Goal: Task Accomplishment & Management: Complete application form

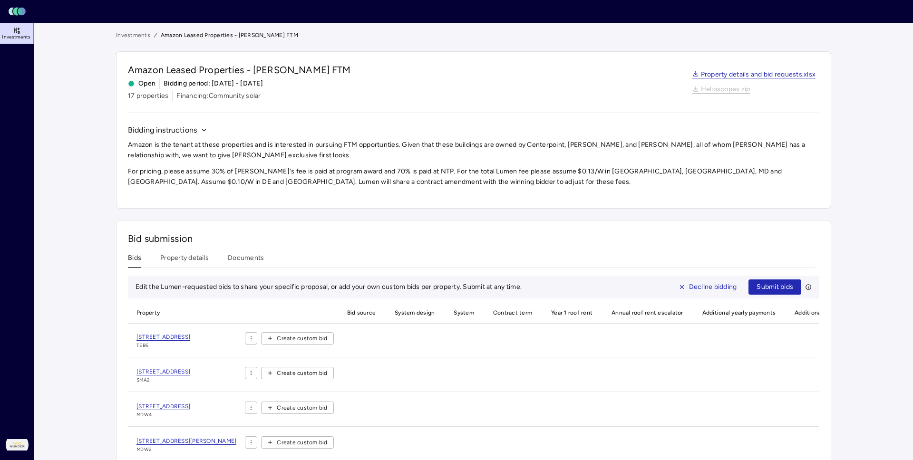
scroll to position [58, 0]
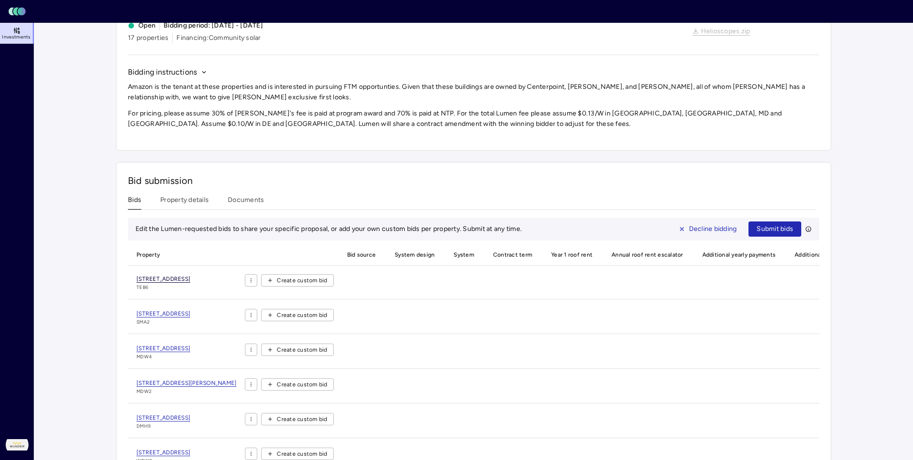
click at [149, 276] on span "[STREET_ADDRESS]" at bounding box center [163, 279] width 54 height 7
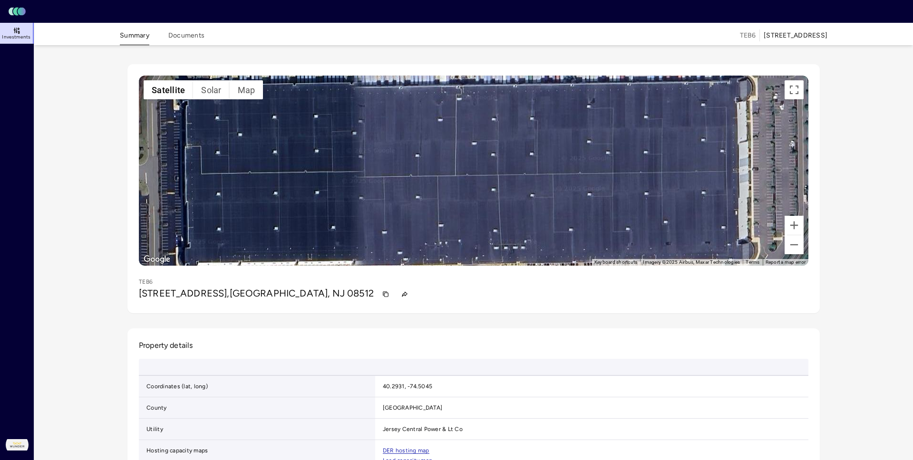
scroll to position [7, 0]
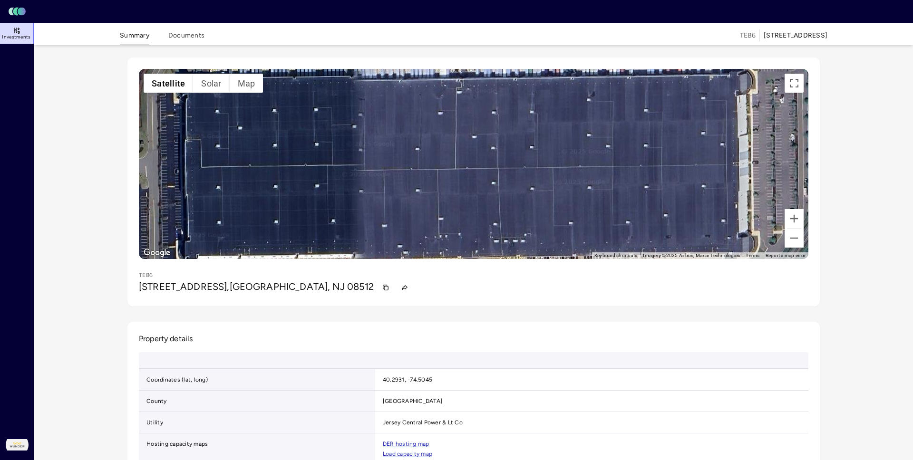
scroll to position [58, 0]
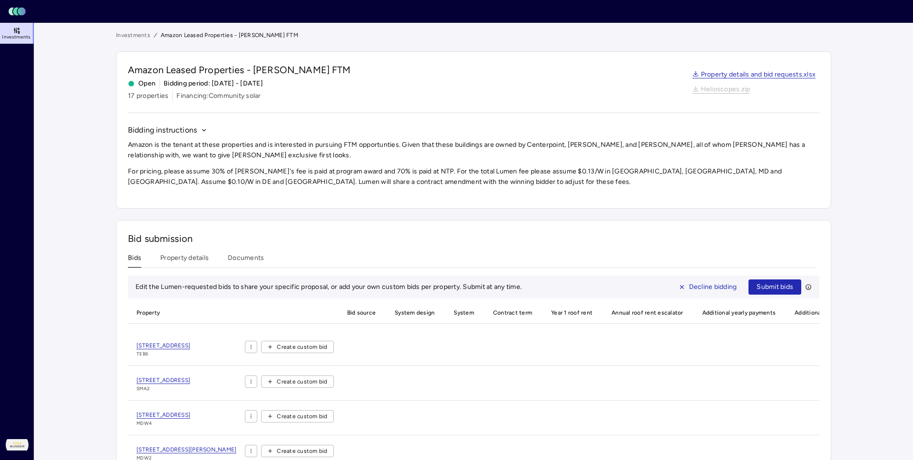
scroll to position [58, 0]
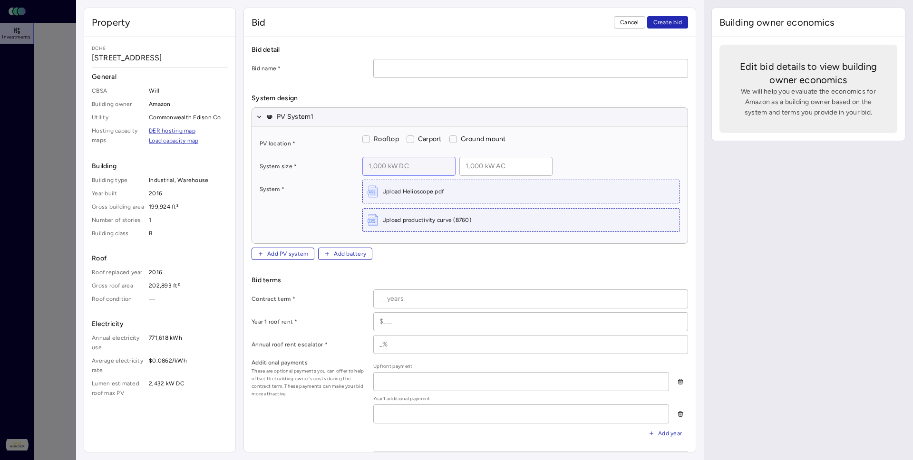
click at [363, 157] on input at bounding box center [409, 166] width 92 height 18
click at [302, 126] on div "PV location * Rooftop Carport Ground mount System size * System * Upload Helios…" at bounding box center [470, 184] width 436 height 117
click at [363, 157] on input at bounding box center [409, 166] width 92 height 18
paste input "2 kW DC"
type input "2,154 kW DC"
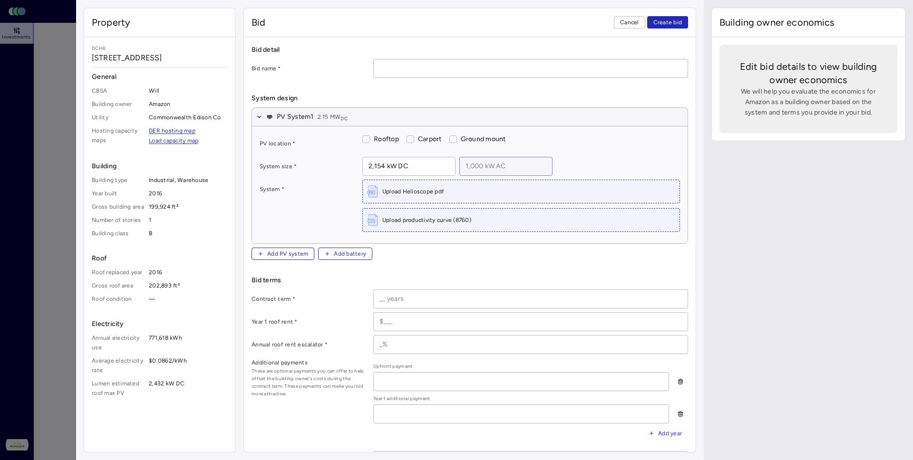
click at [460, 157] on input at bounding box center [506, 166] width 92 height 18
paste input "1 kW AC"
type input "1 kW AC"
type input "1,795 kW AC"
click at [362, 136] on button "Rooftop" at bounding box center [366, 140] width 8 height 8
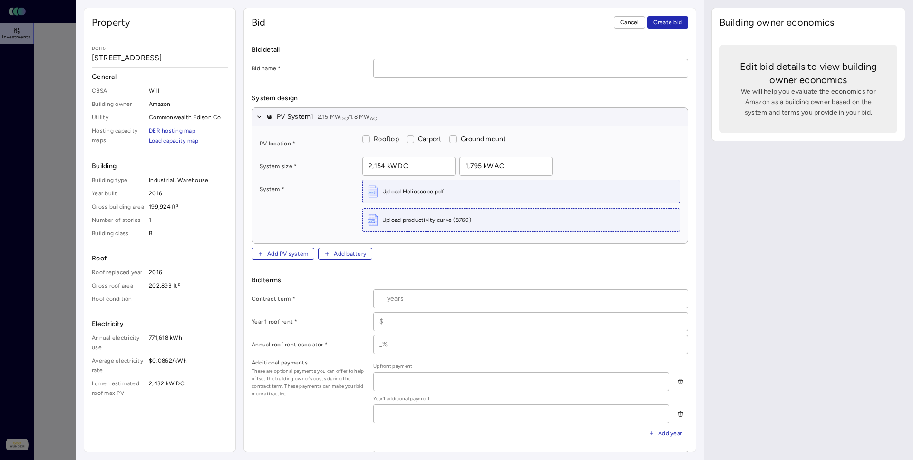
checkbox input "true"
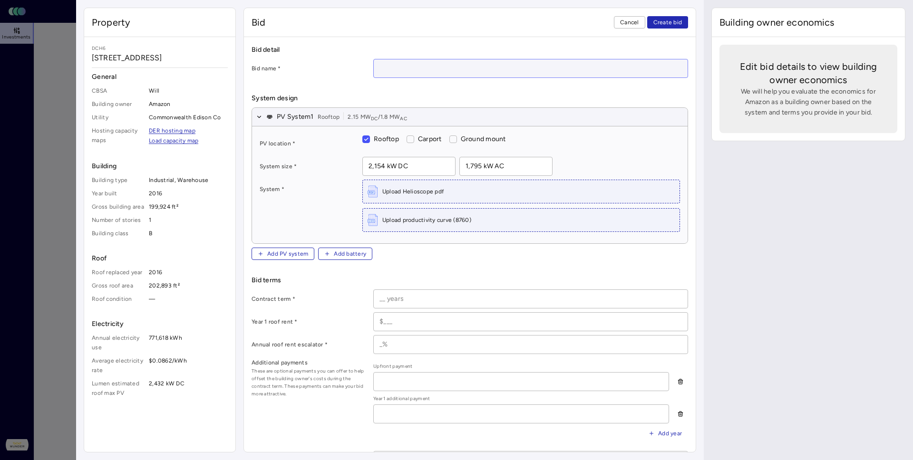
click at [374, 59] on input at bounding box center [531, 68] width 314 height 18
paste input "[STREET_ADDRESS]"
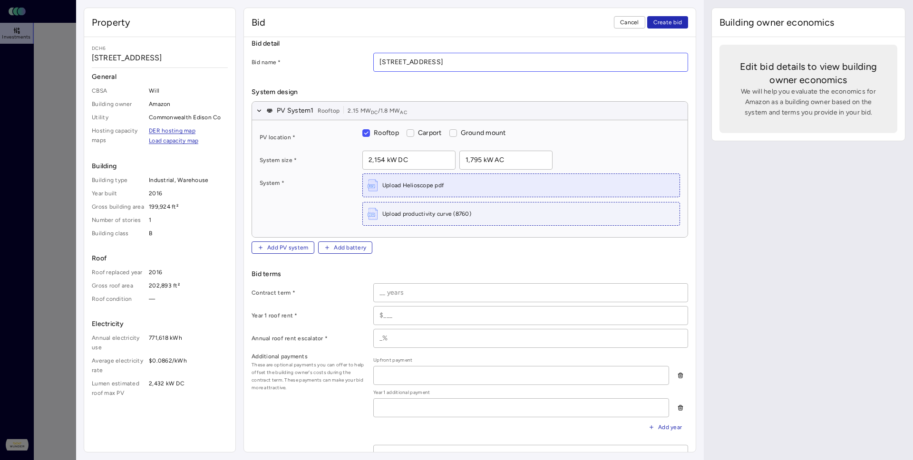
type input "[STREET_ADDRESS]"
click at [363, 174] on div "Upload Helioscope pdf" at bounding box center [521, 185] width 317 height 23
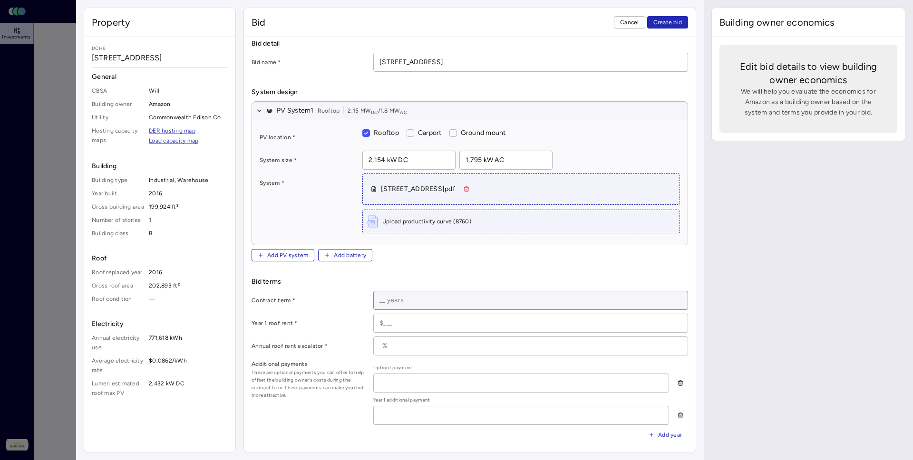
click at [405, 291] on input at bounding box center [531, 300] width 314 height 18
type input "25 years"
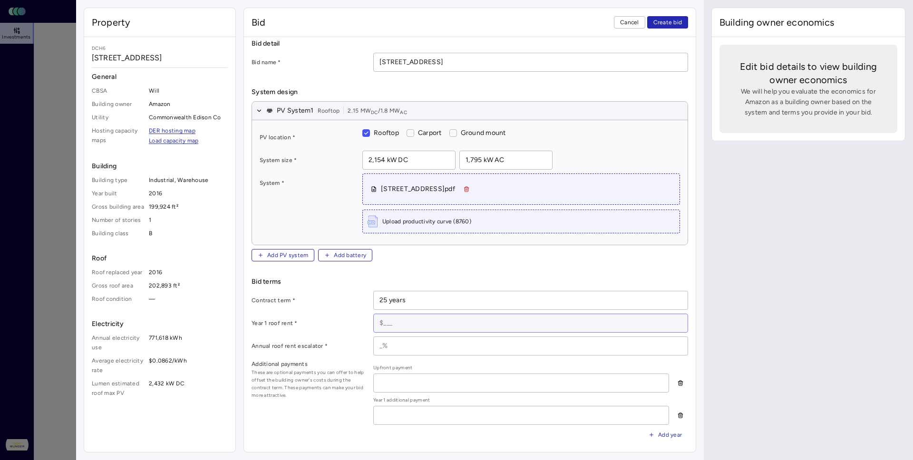
click at [374, 314] on input at bounding box center [531, 323] width 314 height 18
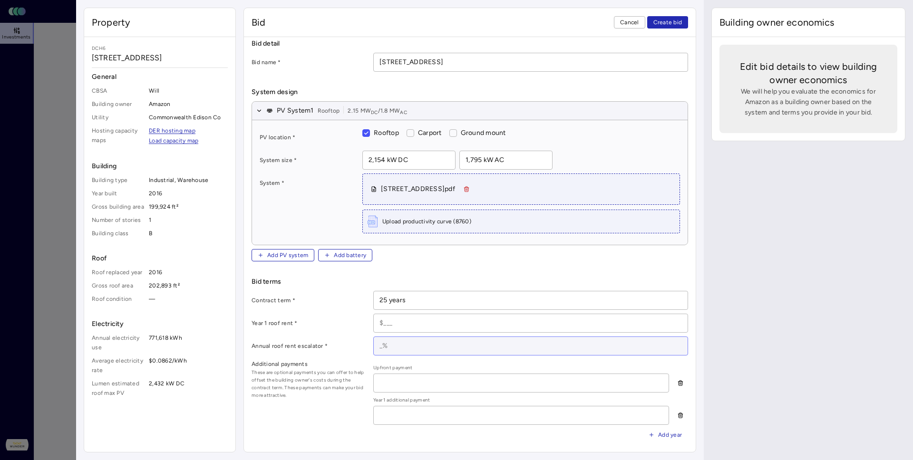
click at [374, 337] on input at bounding box center [531, 346] width 314 height 18
paste input "$227,514"
type input "$227,514"
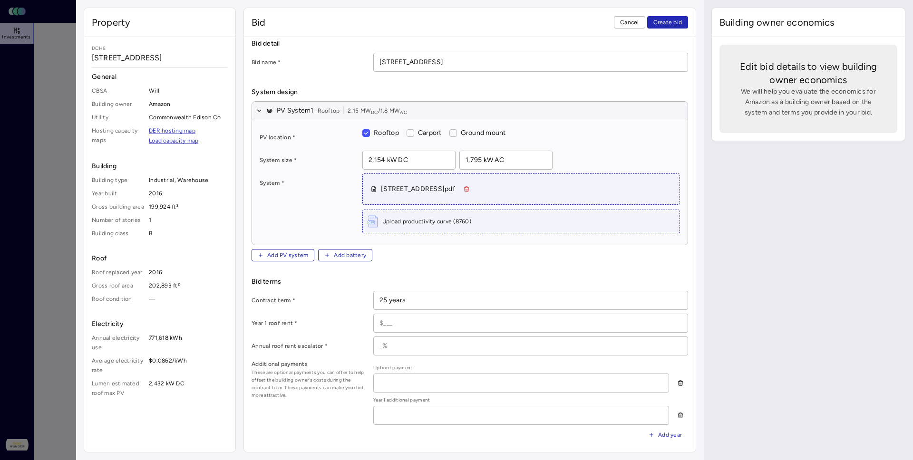
paste input "$97,506"
type input "$97,506"
click at [374, 314] on input at bounding box center [531, 323] width 314 height 18
paste input "$103,554"
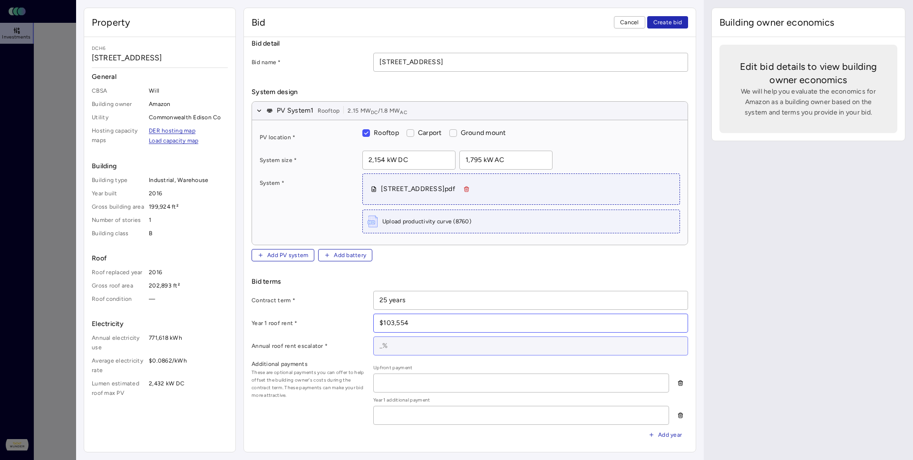
type input "$103,554"
click at [374, 337] on input at bounding box center [531, 346] width 314 height 18
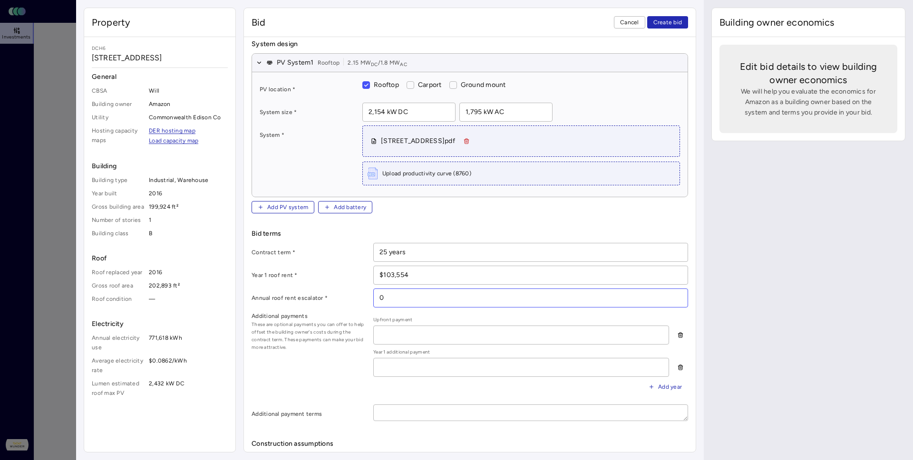
scroll to position [57, 0]
type input "0"
type input "[DATE]"
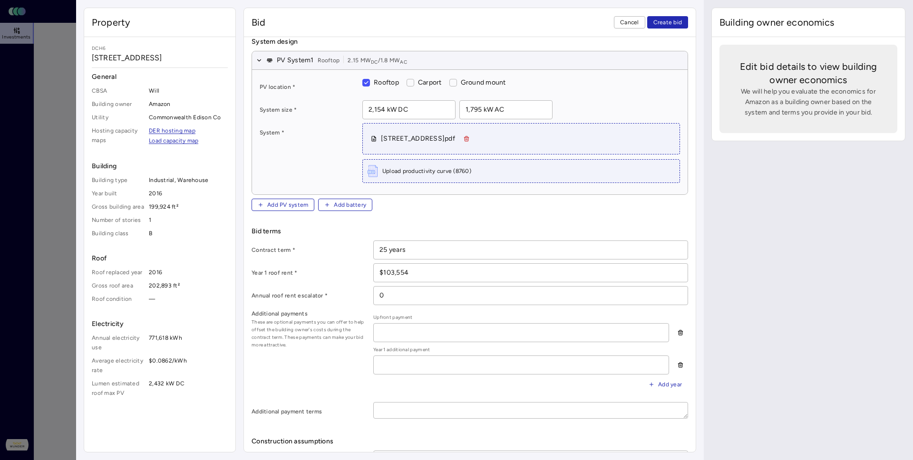
paste input "[DATE]"
type input "[DATE]"
paste input "[DATE]"
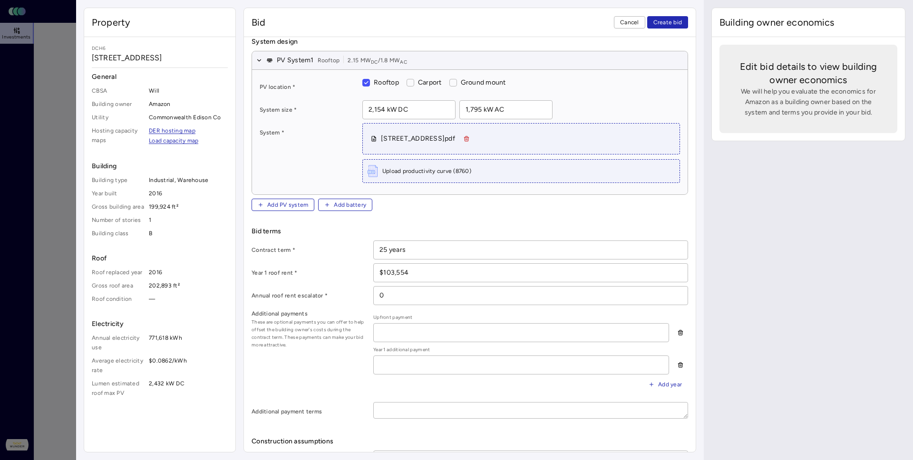
scroll to position [64, 0]
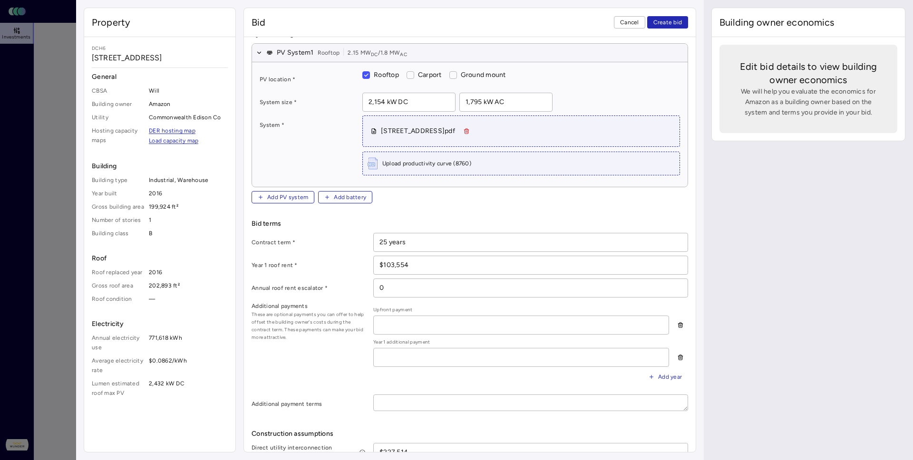
type input "[DATE]"
radio input "true"
type input "40%"
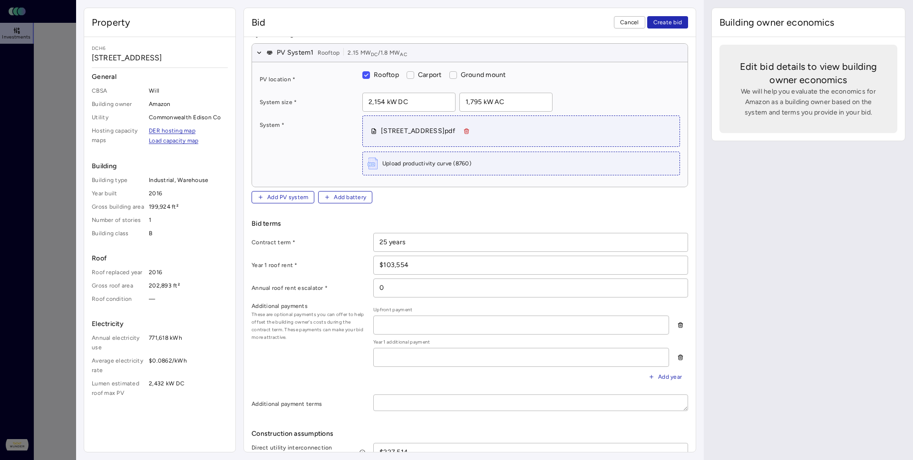
click at [62, 294] on div at bounding box center [456, 230] width 913 height 460
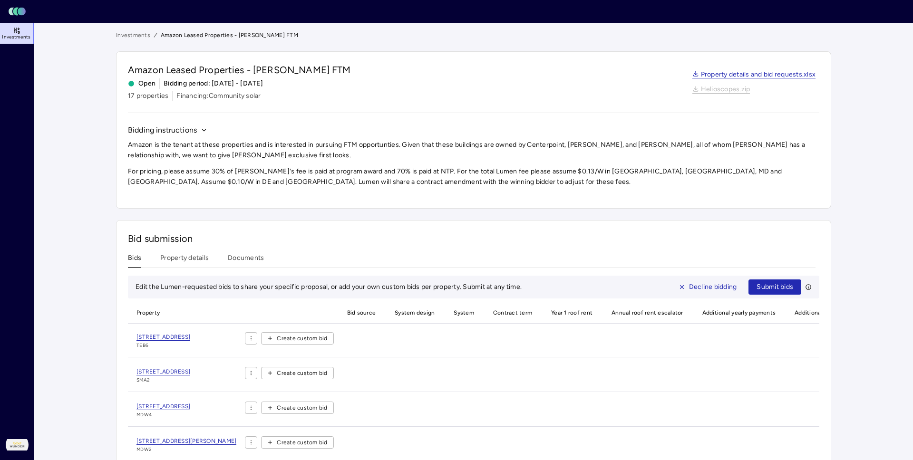
scroll to position [58, 0]
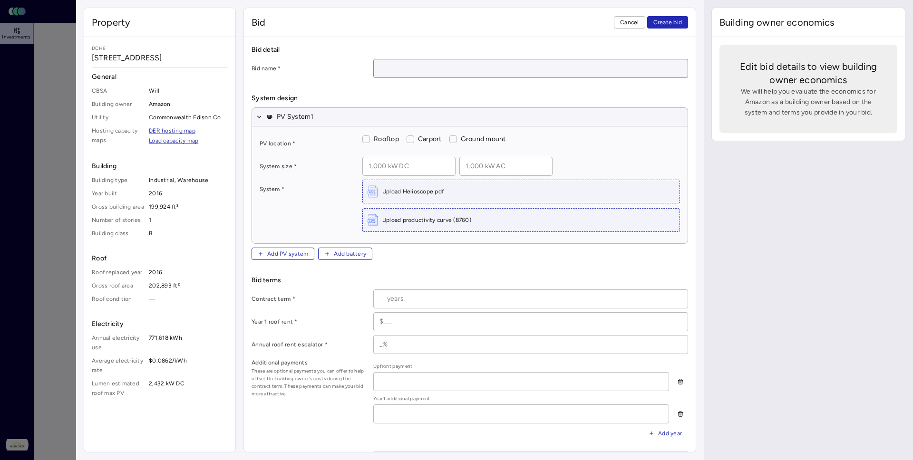
click at [374, 59] on input at bounding box center [531, 68] width 314 height 18
paste input "[STREET_ADDRESS]"
type input "[STREET_ADDRESS]"
click at [362, 136] on button "Rooftop" at bounding box center [366, 140] width 8 height 8
checkbox input "true"
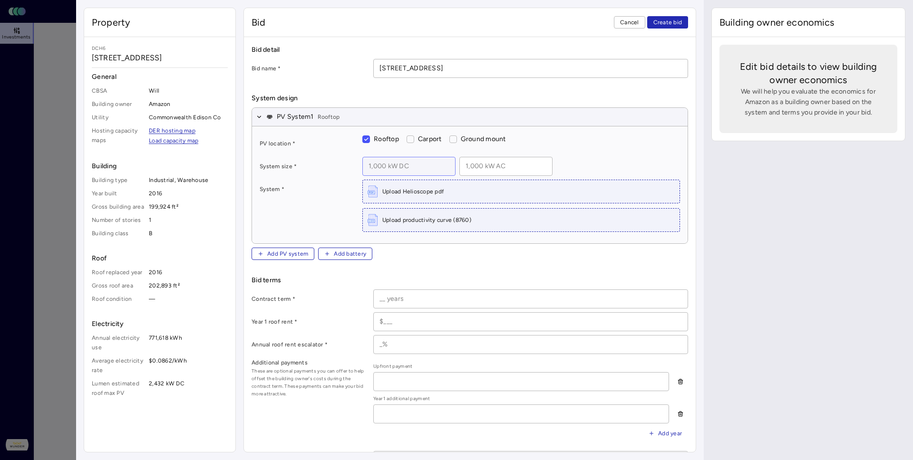
click at [363, 157] on input at bounding box center [409, 166] width 92 height 18
paste input "2 kW DC"
type input "2,154 kW DC"
click at [460, 157] on input at bounding box center [506, 166] width 92 height 18
type input "1,795 kW AC"
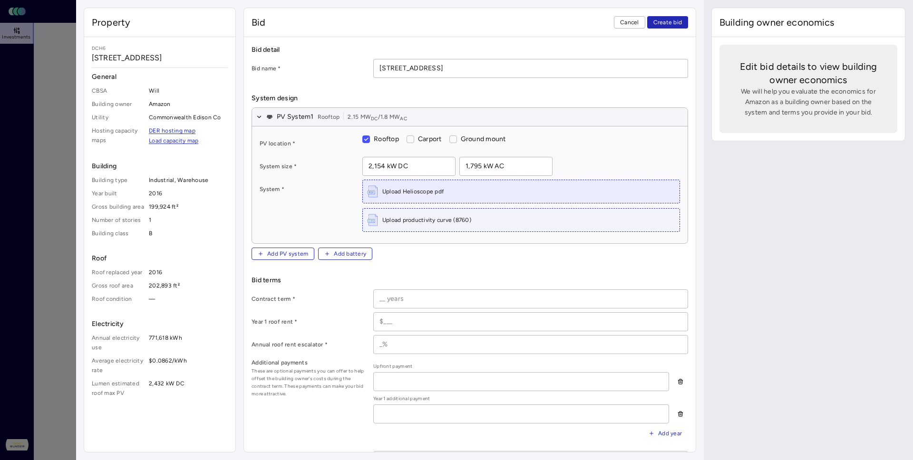
click at [363, 180] on div "Upload Helioscope pdf" at bounding box center [521, 191] width 317 height 23
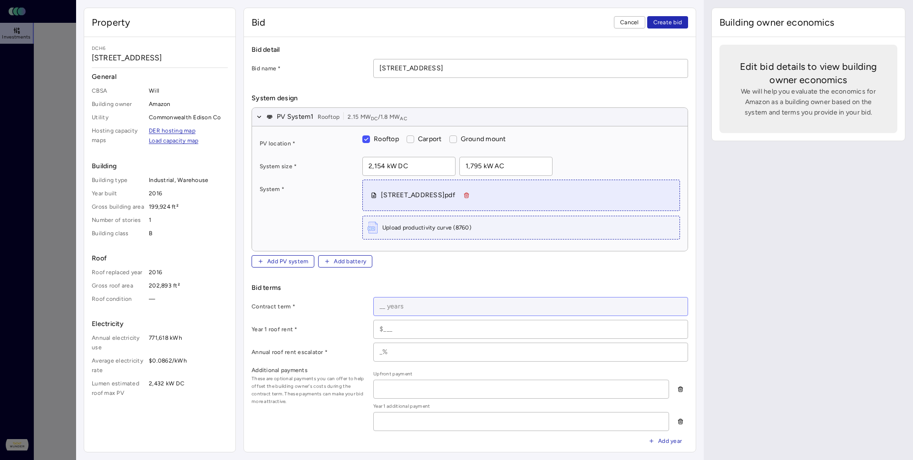
click at [377, 298] on input at bounding box center [531, 307] width 314 height 18
type input "25 years"
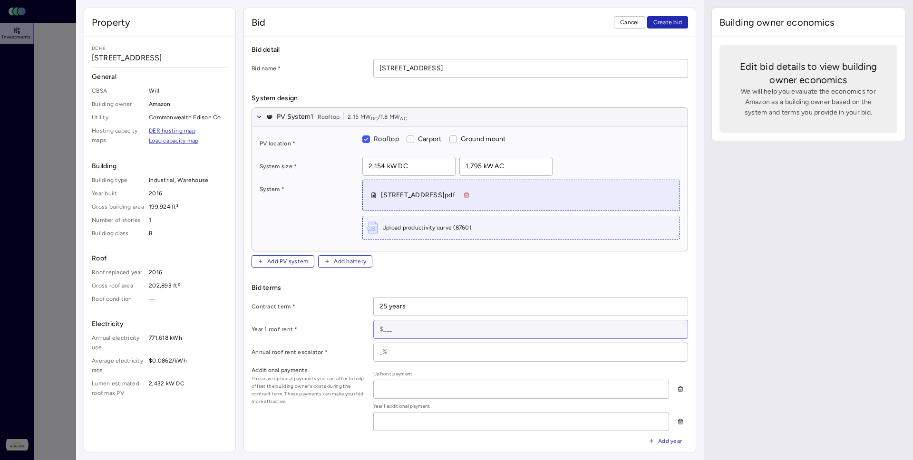
click at [374, 320] on input at bounding box center [531, 329] width 314 height 18
paste input "$103,554"
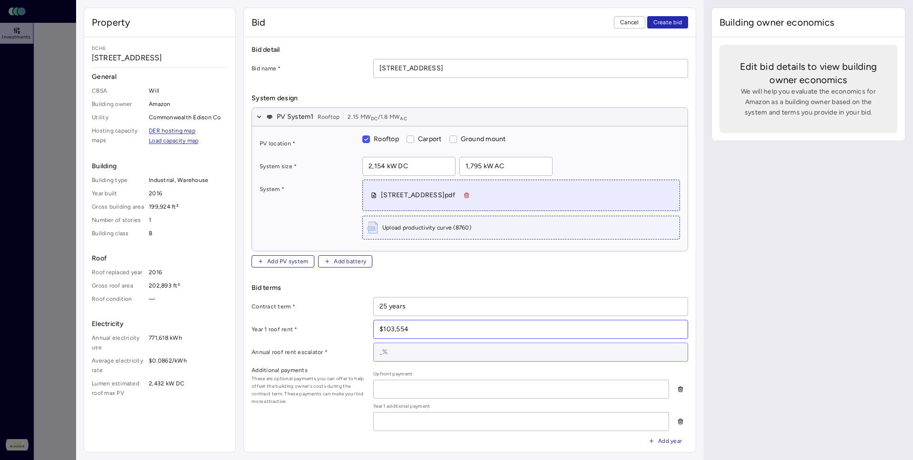
type input "$103,554"
click at [374, 343] on input at bounding box center [531, 352] width 314 height 18
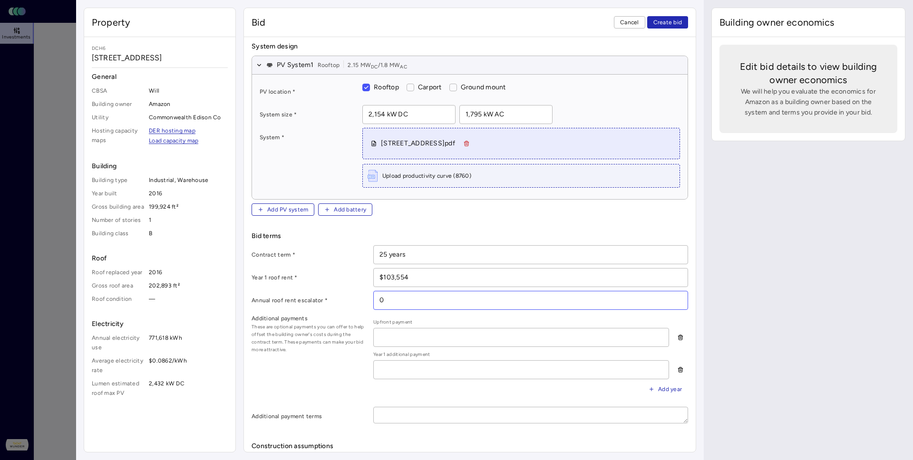
type input "0"
click at [374, 456] on input at bounding box center [531, 465] width 314 height 18
paste input "$227,514"
type input "$227,514"
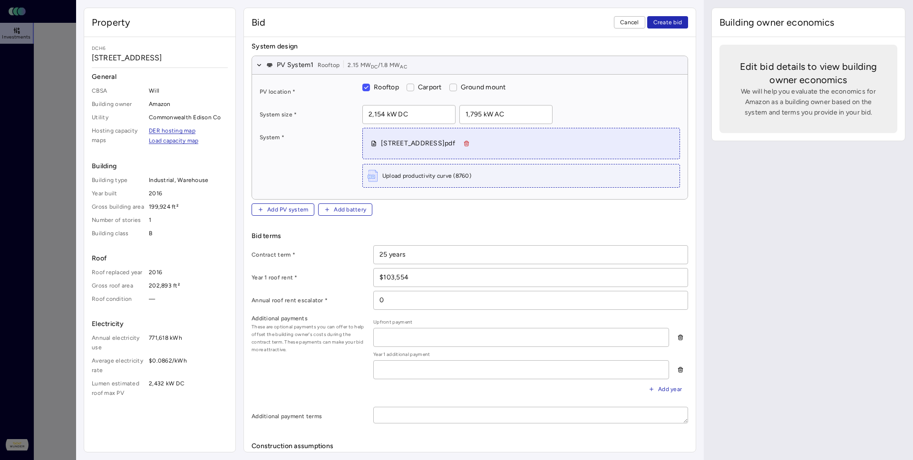
paste input "$97,506"
type input "$97,506"
paste input "[DATE]"
type input "[DATE]"
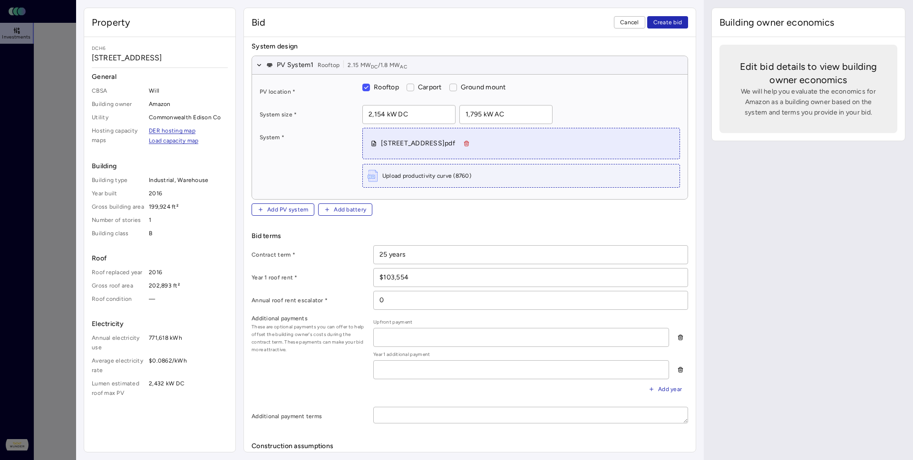
paste input "[DATE]"
type input "[DATE]"
paste input "[DATE]"
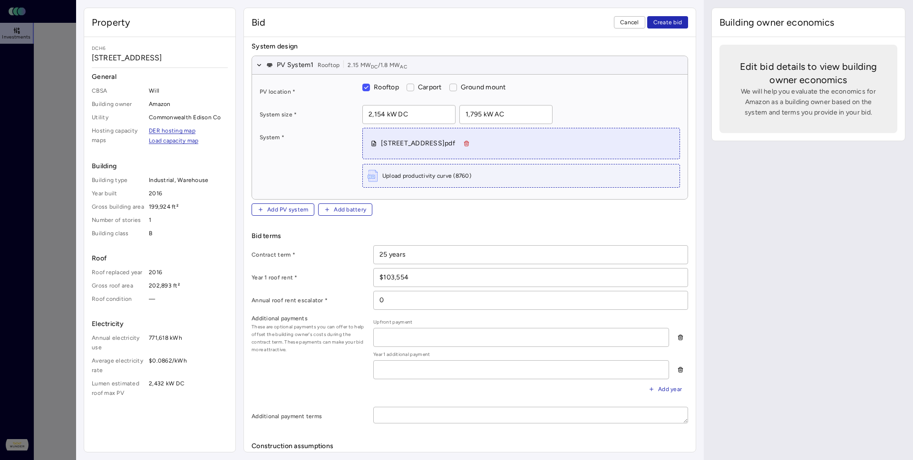
type input "[DATE]"
radio input "true"
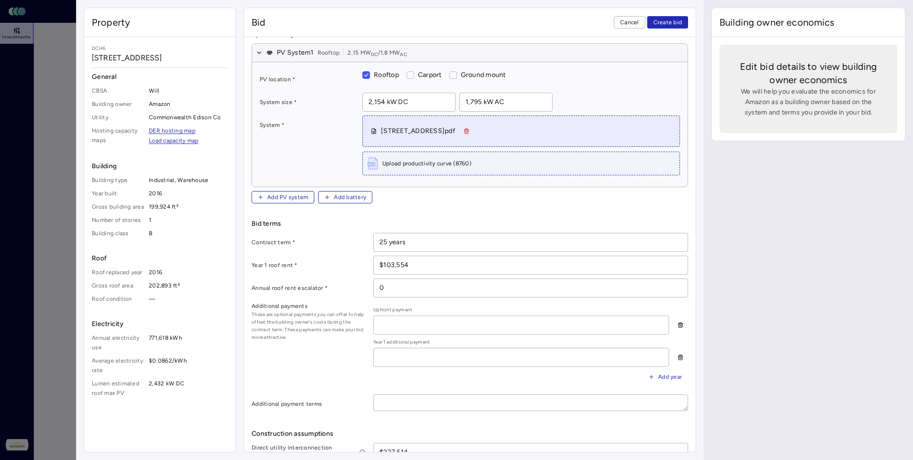
scroll to position [0, 0]
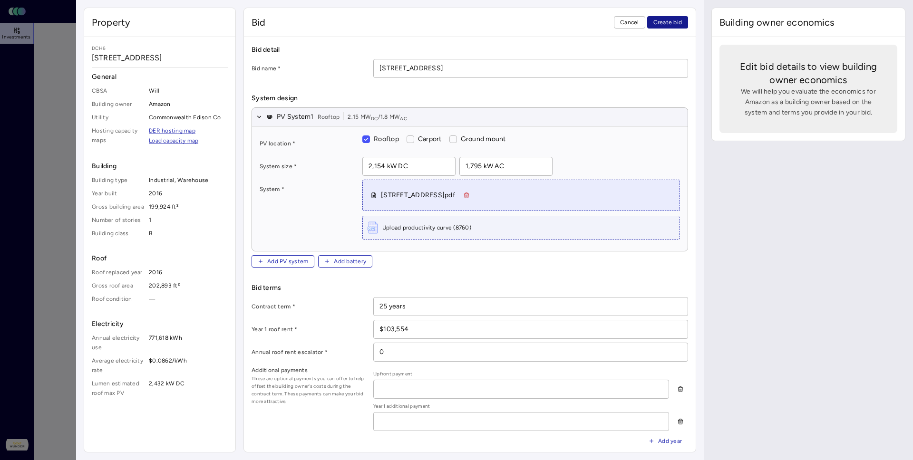
type input "40%"
click at [682, 18] on span "Create bid" at bounding box center [667, 23] width 29 height 10
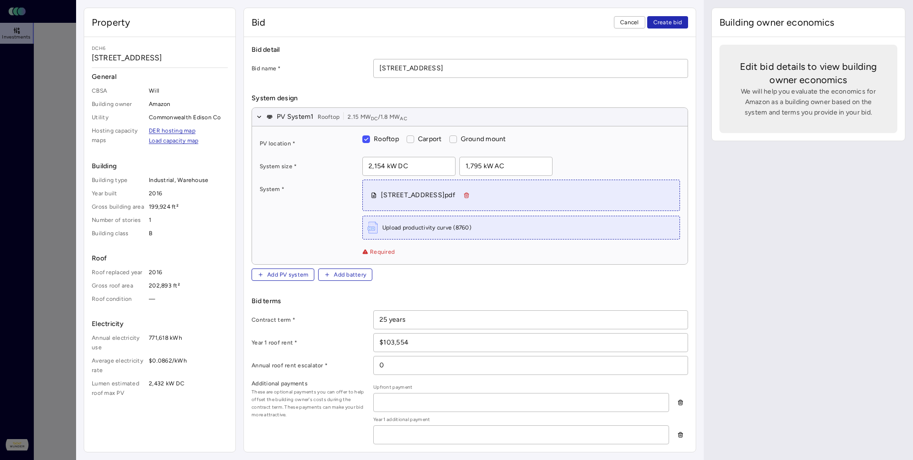
click at [382, 223] on span "Upload productivity curve (8760)" at bounding box center [426, 228] width 89 height 10
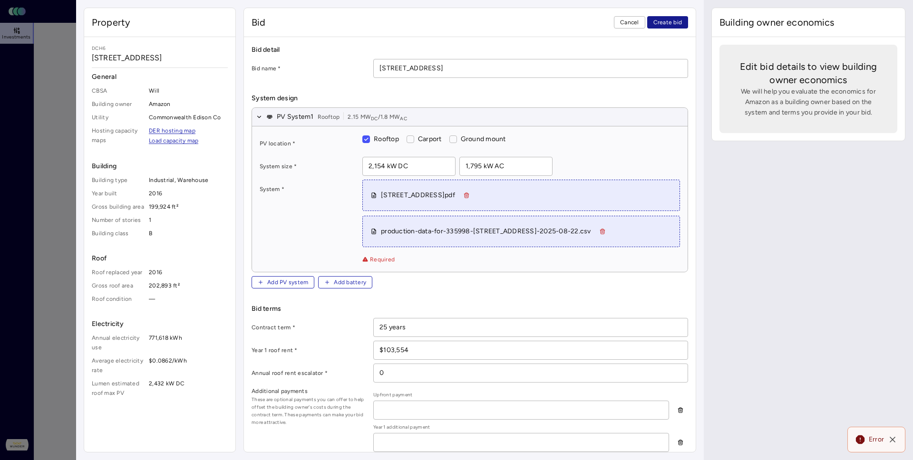
click at [682, 18] on span "Create bid" at bounding box center [667, 23] width 29 height 10
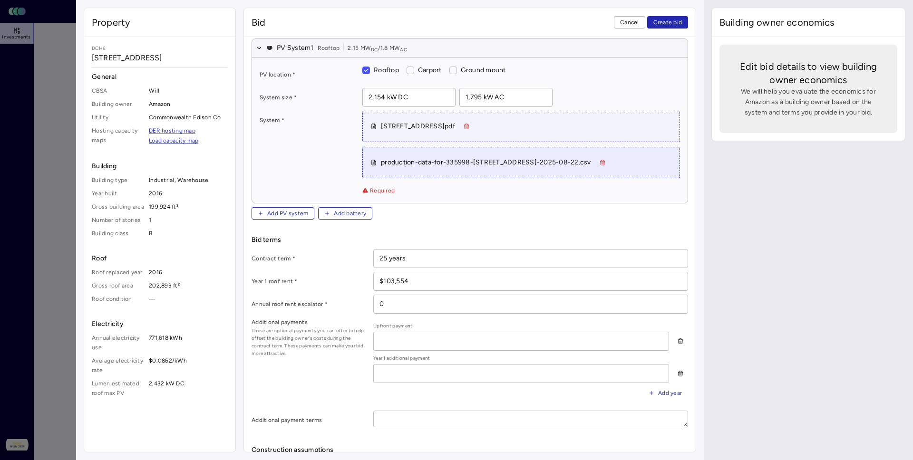
scroll to position [0, 0]
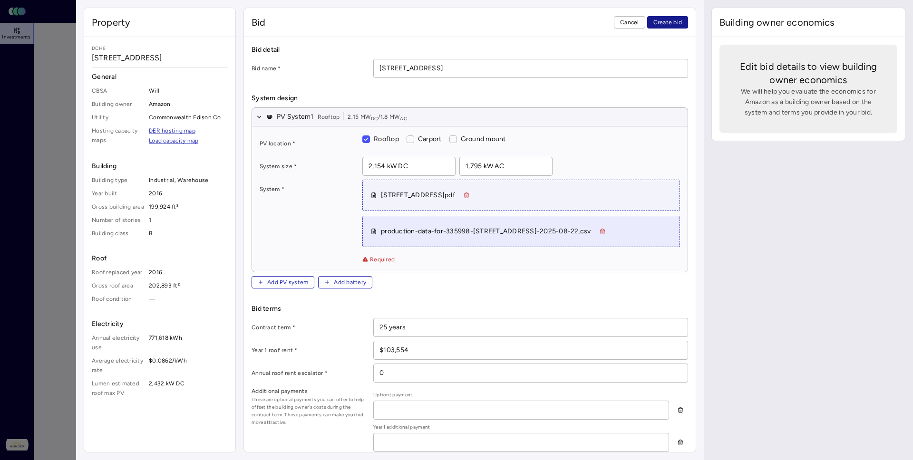
click at [681, 18] on span "Create bid" at bounding box center [667, 23] width 29 height 10
click at [682, 18] on span "Create bid" at bounding box center [667, 23] width 29 height 10
click at [362, 255] on span "Required" at bounding box center [378, 260] width 32 height 10
click at [682, 18] on span "Create bid" at bounding box center [667, 23] width 29 height 10
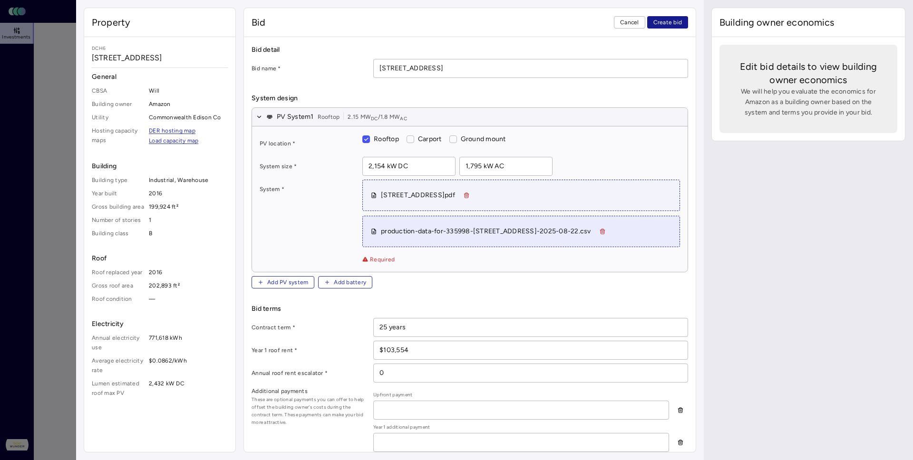
click at [682, 18] on span "Create bid" at bounding box center [667, 23] width 29 height 10
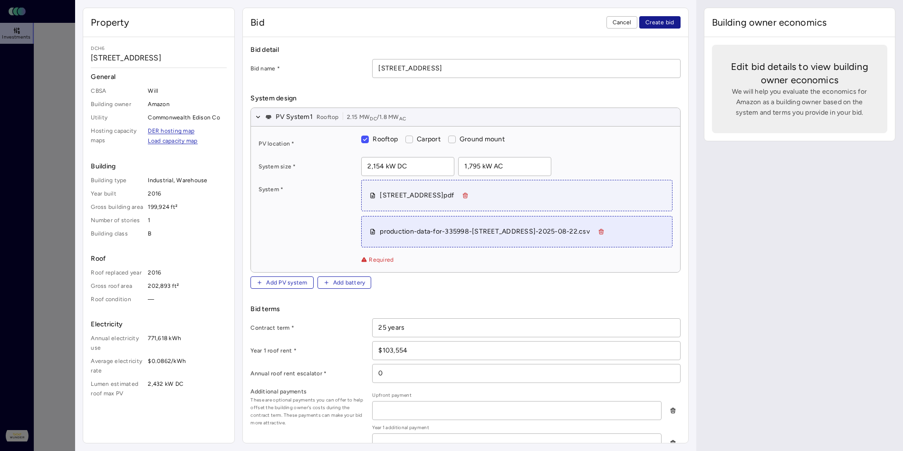
click at [675, 18] on span "Create bid" at bounding box center [660, 23] width 29 height 10
click at [307, 153] on div "PV location * Rooftop Carport Ground mount System size * 2,154 kW DC 1,795 kW A…" at bounding box center [465, 199] width 429 height 146
click at [380, 226] on div "production-data-for-335998-[STREET_ADDRESS]-2025-08-22.csv" at bounding box center [485, 231] width 210 height 10
click at [379, 188] on span "[STREET_ADDRESS]pdf" at bounding box center [516, 195] width 295 height 15
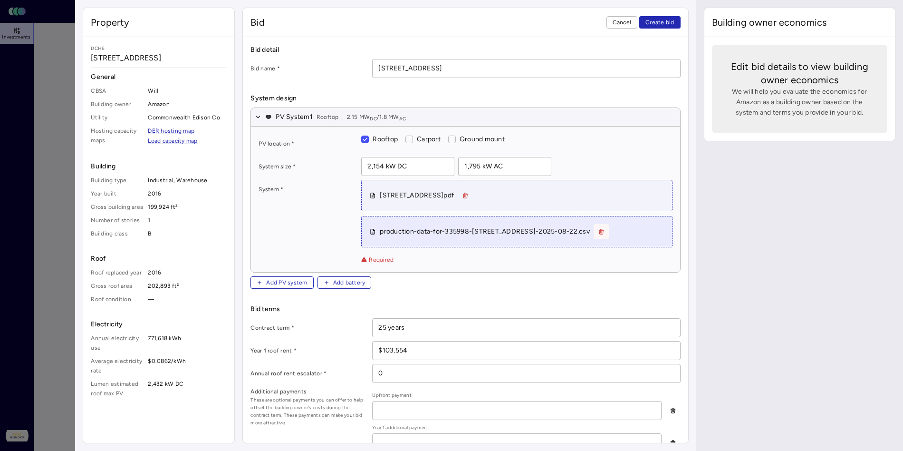
click at [599, 230] on icon "button" at bounding box center [601, 230] width 4 height 0
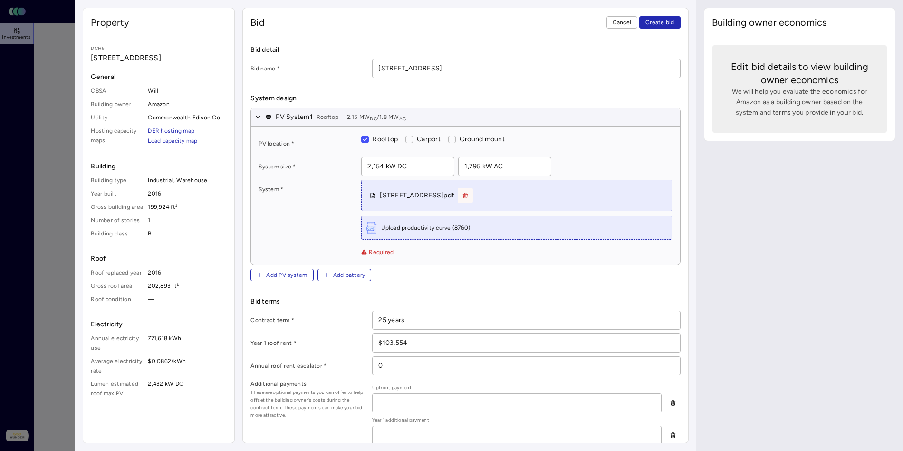
click at [464, 194] on icon "button" at bounding box center [466, 196] width 4 height 4
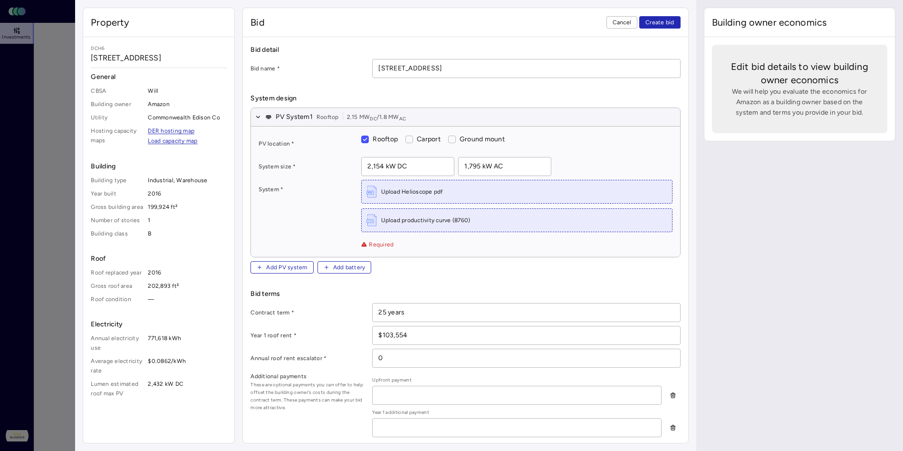
click at [315, 261] on div "Add PV system Add battery" at bounding box center [466, 267] width 430 height 12
click at [675, 18] on span "Create bid" at bounding box center [660, 23] width 29 height 10
click at [381, 187] on span "Upload Helioscope pdf" at bounding box center [411, 192] width 61 height 10
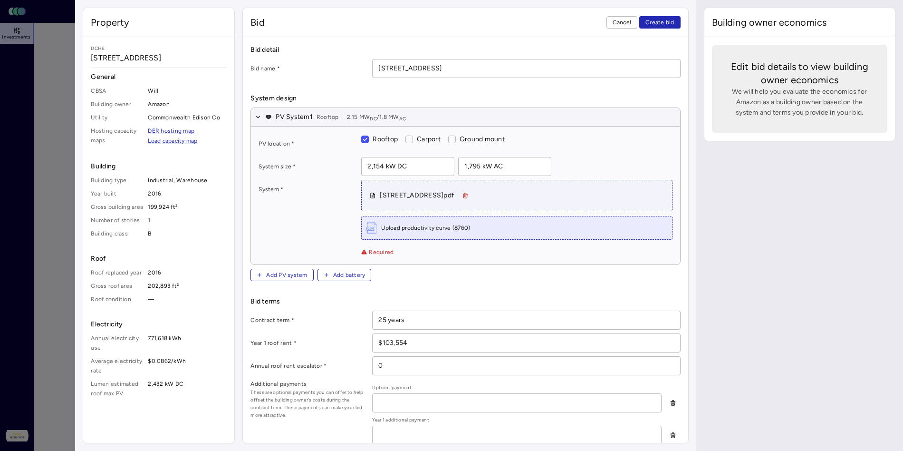
click at [381, 223] on span "Upload productivity curve (8760)" at bounding box center [425, 228] width 89 height 10
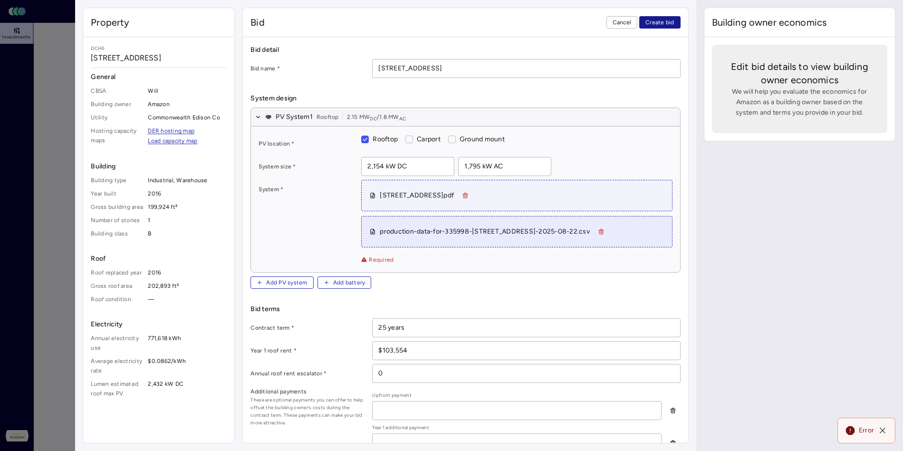
click at [675, 18] on span "Create bid" at bounding box center [660, 23] width 29 height 10
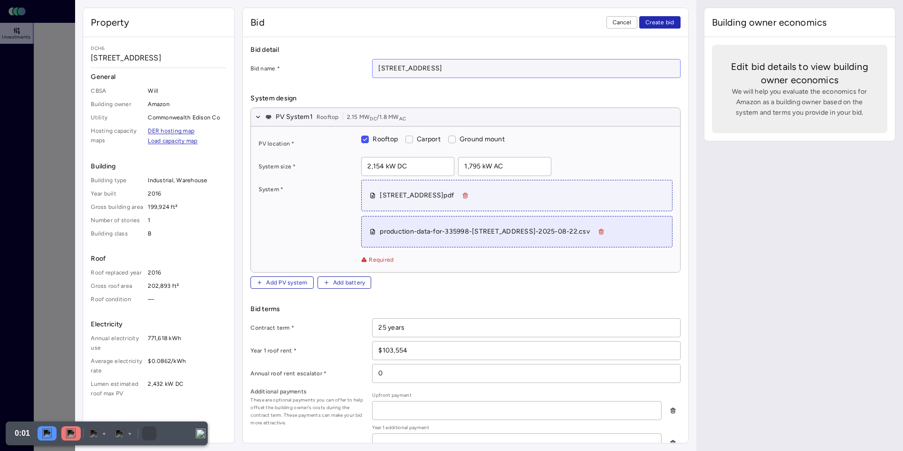
click at [373, 59] on input "[STREET_ADDRESS]" at bounding box center [526, 68] width 307 height 18
click at [675, 18] on span "Create bid" at bounding box center [660, 23] width 29 height 10
click at [672, 18] on span "Create bid" at bounding box center [660, 23] width 29 height 10
click at [675, 18] on span "Create bid" at bounding box center [660, 23] width 29 height 10
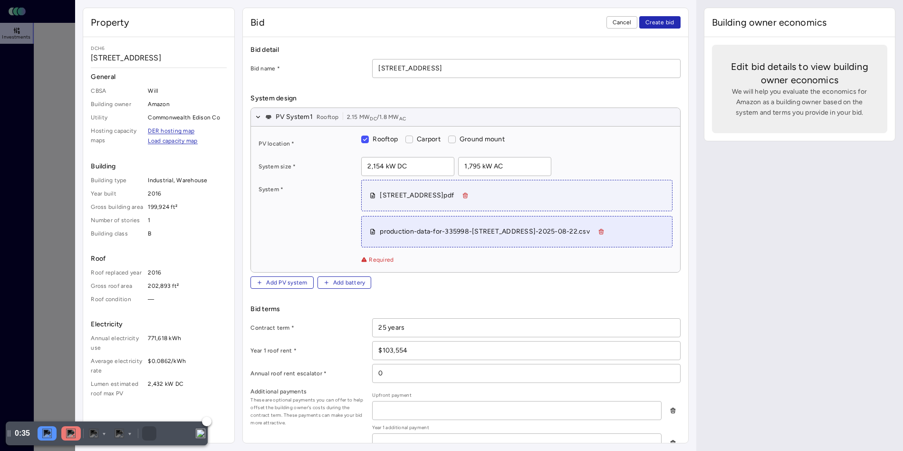
click at [71, 436] on img at bounding box center [71, 433] width 10 height 10
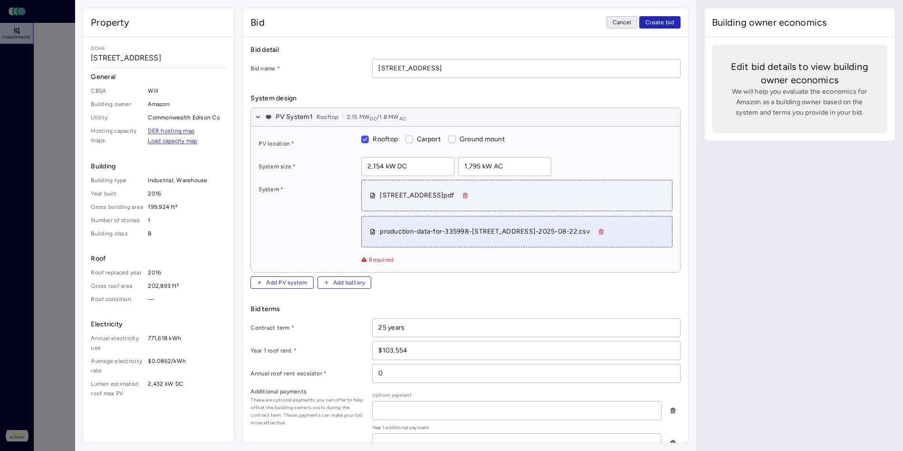
click at [632, 18] on span "Cancel" at bounding box center [622, 23] width 19 height 10
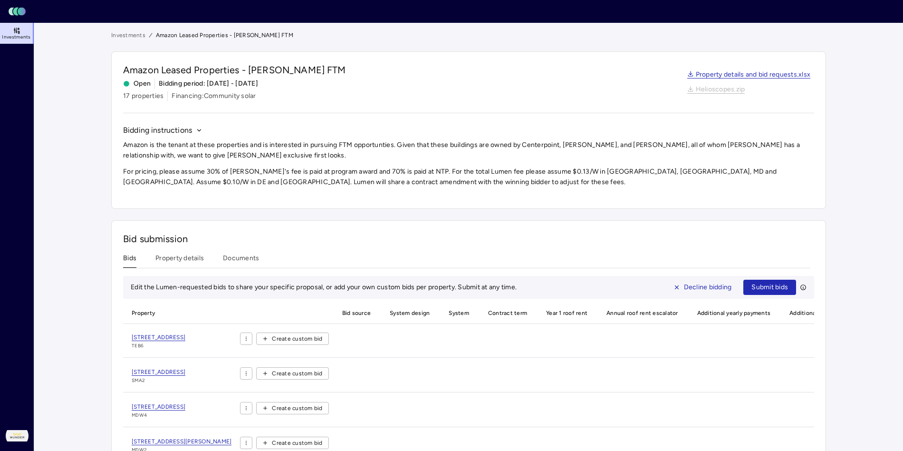
scroll to position [68, 0]
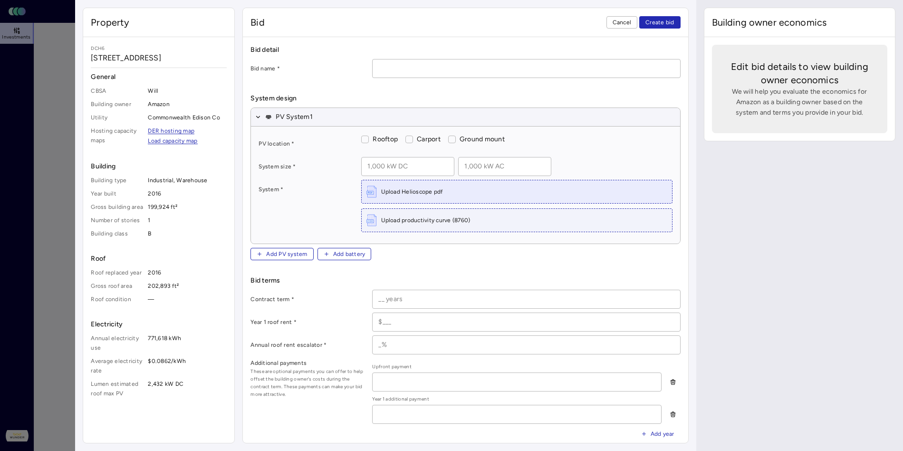
click at [362, 180] on div "Upload Helioscope pdf" at bounding box center [517, 191] width 310 height 23
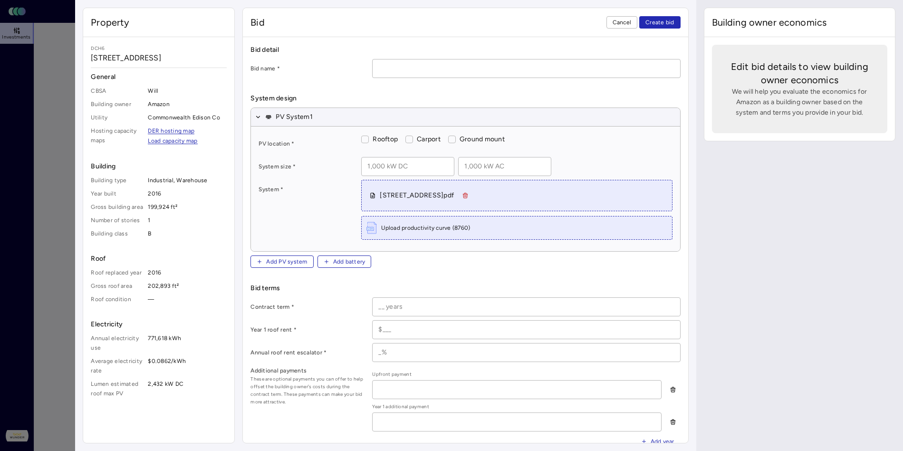
click at [381, 223] on span "Upload productivity curve (8760)" at bounding box center [425, 228] width 89 height 10
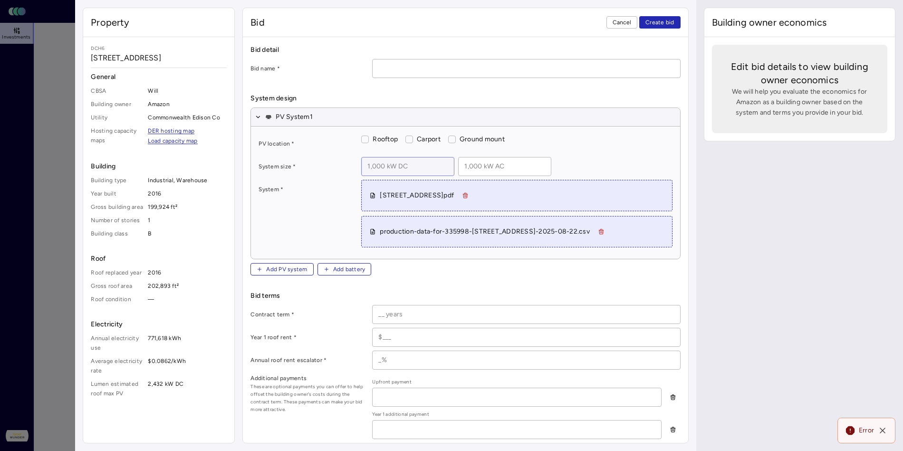
click at [362, 157] on input at bounding box center [408, 166] width 92 height 18
type input "2,154 kW DC"
click at [459, 157] on input at bounding box center [505, 166] width 92 height 18
type input "1,795 kW AC"
click at [361, 136] on button "Rooftop" at bounding box center [365, 140] width 8 height 8
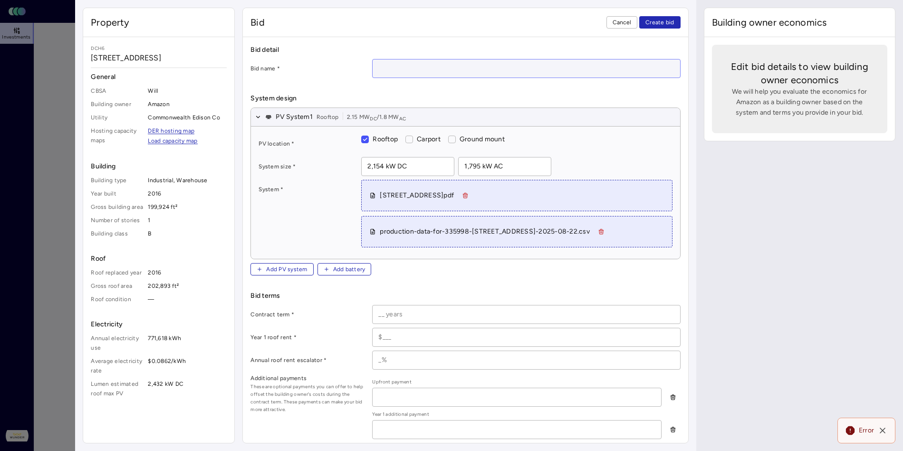
click at [373, 59] on input at bounding box center [526, 68] width 307 height 18
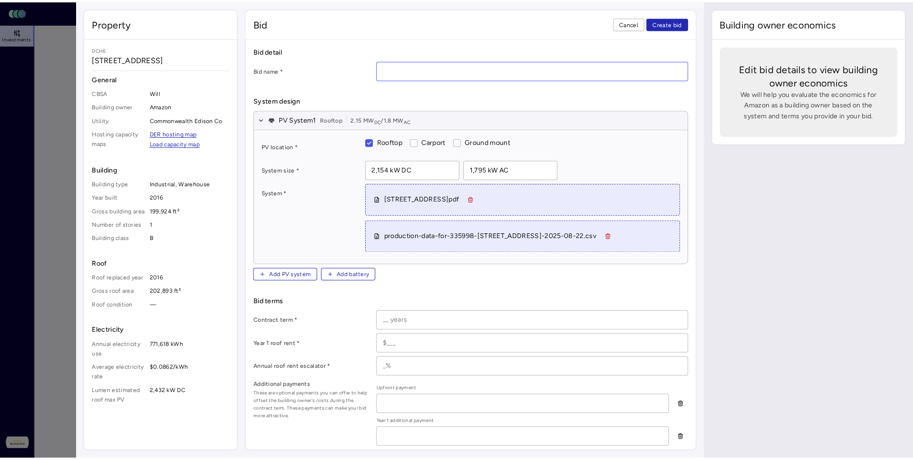
scroll to position [58, 0]
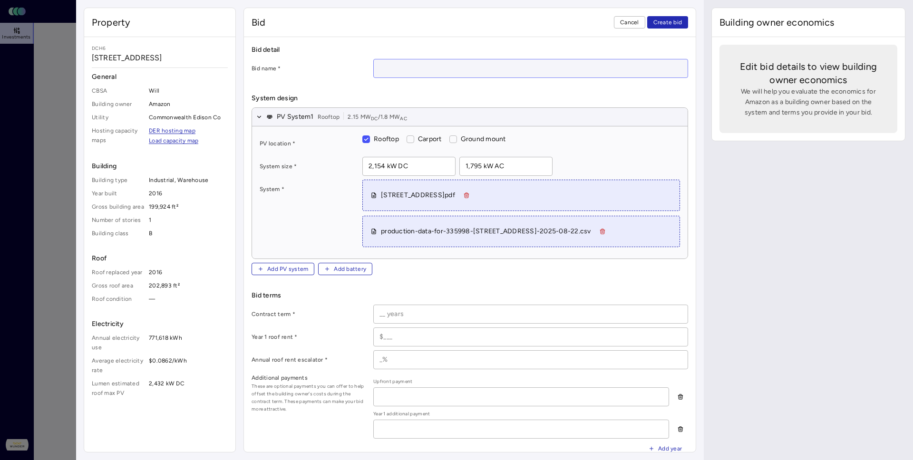
paste input "[STREET_ADDRESS]"
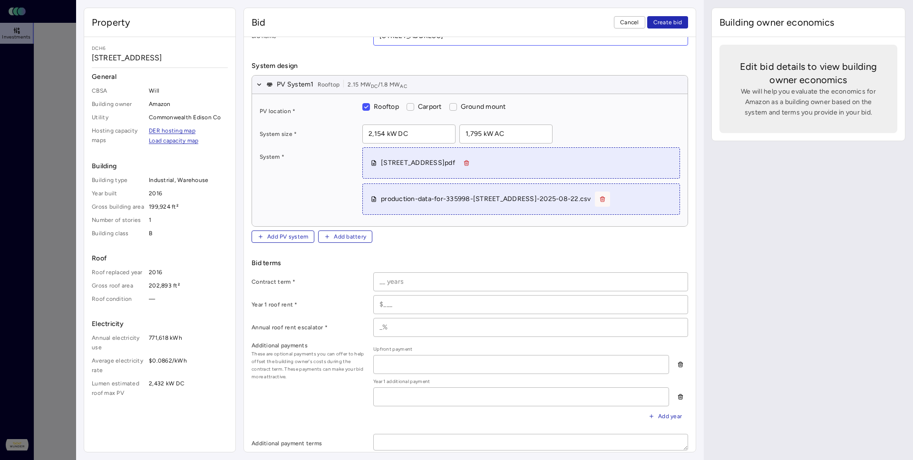
scroll to position [61, 0]
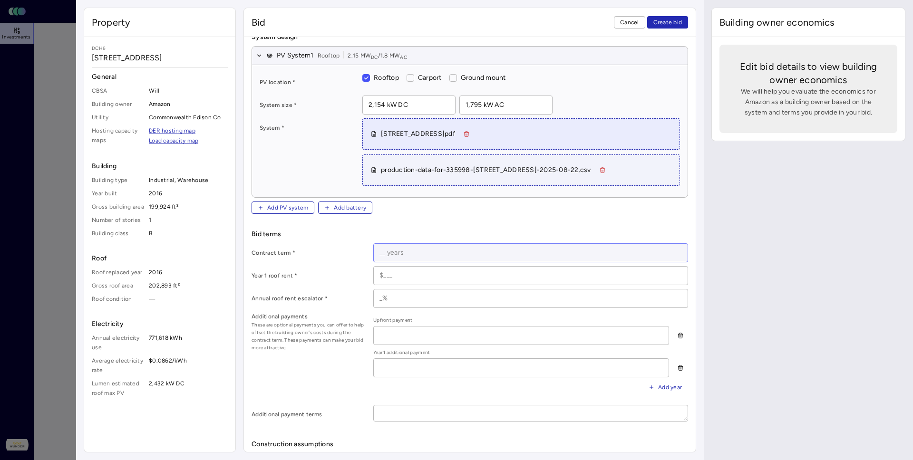
type input "[STREET_ADDRESS]"
click at [374, 244] on input at bounding box center [531, 253] width 314 height 18
type input "25 years"
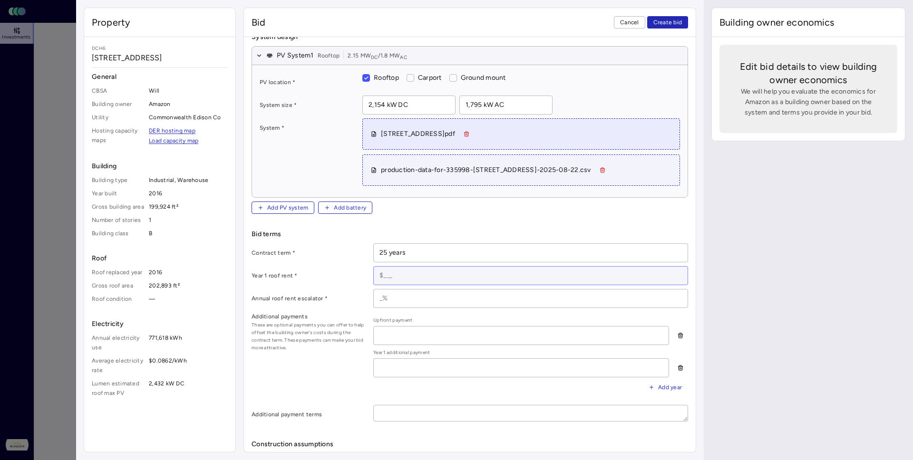
click at [374, 267] on input at bounding box center [531, 276] width 314 height 18
paste input "$103,554"
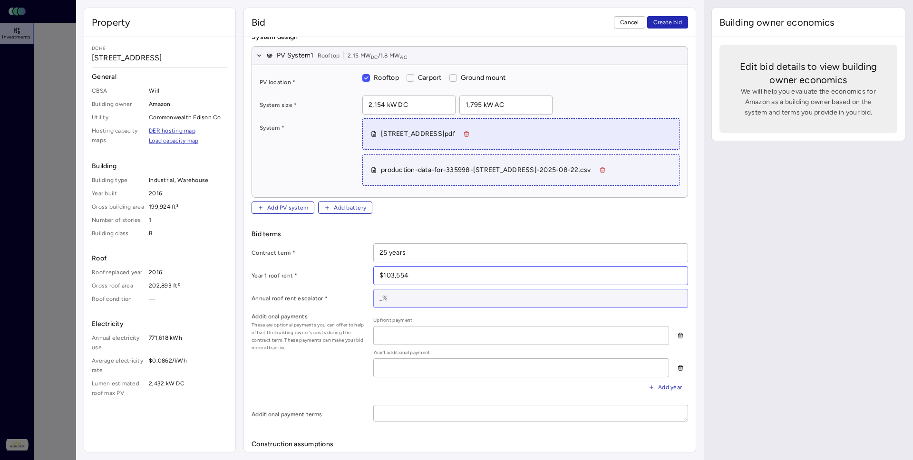
type input "$103,554"
click at [374, 290] on input at bounding box center [531, 299] width 314 height 18
type input "0"
click at [374, 454] on input at bounding box center [531, 463] width 314 height 18
paste input "$227,514"
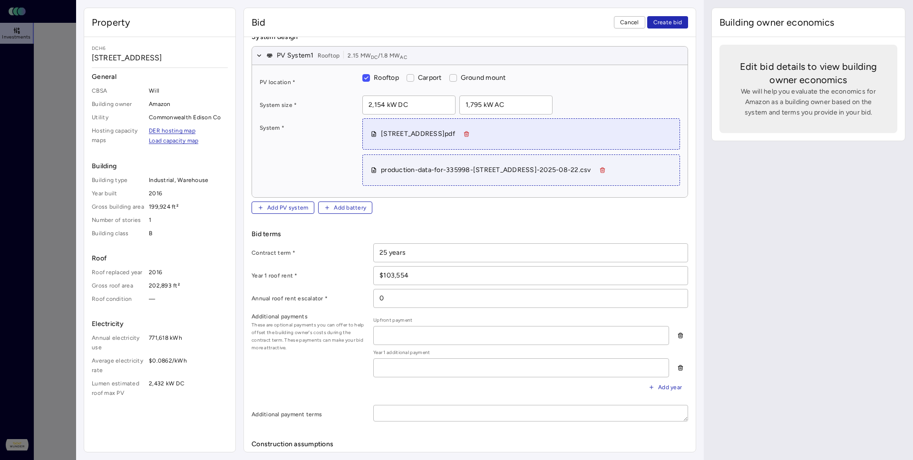
type input "$227,514"
paste input "$97,506"
type input "$97,506"
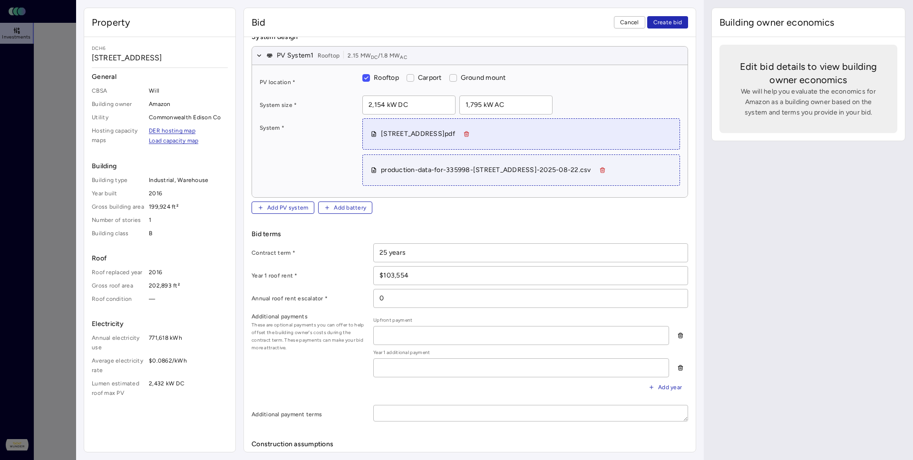
type input "[DATE]"
paste input "[DATE]"
type input "[DATE]"
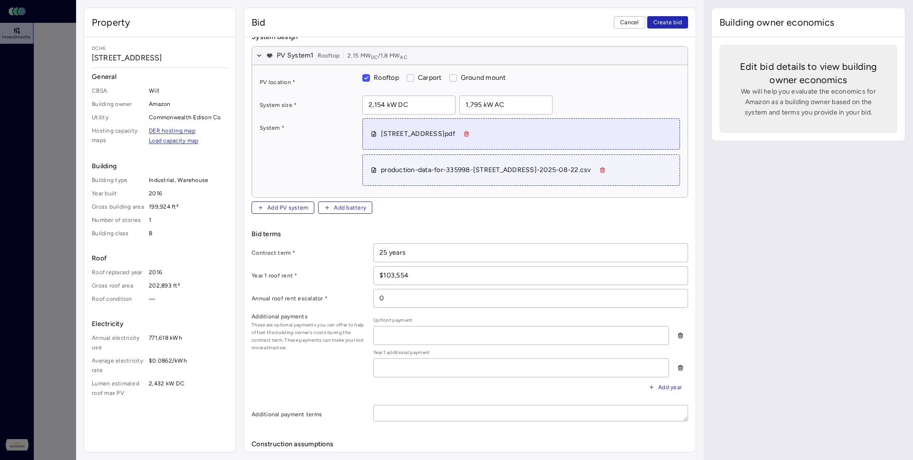
paste input "[DATE]"
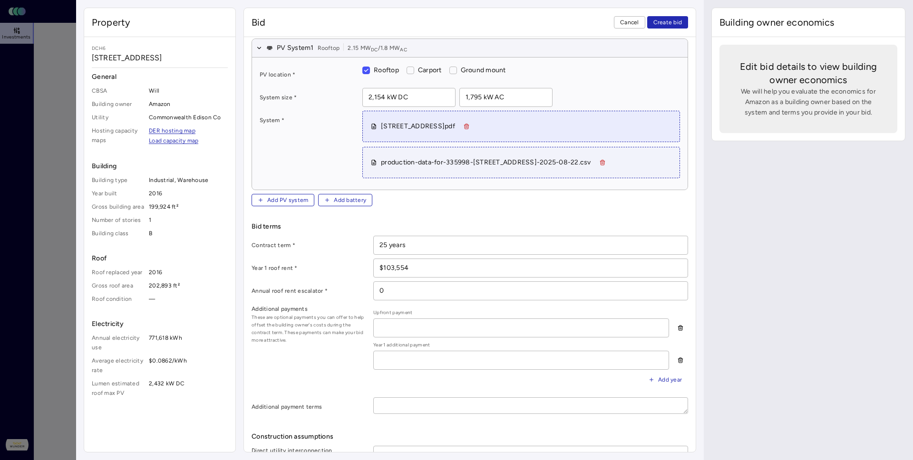
type input "[DATE]"
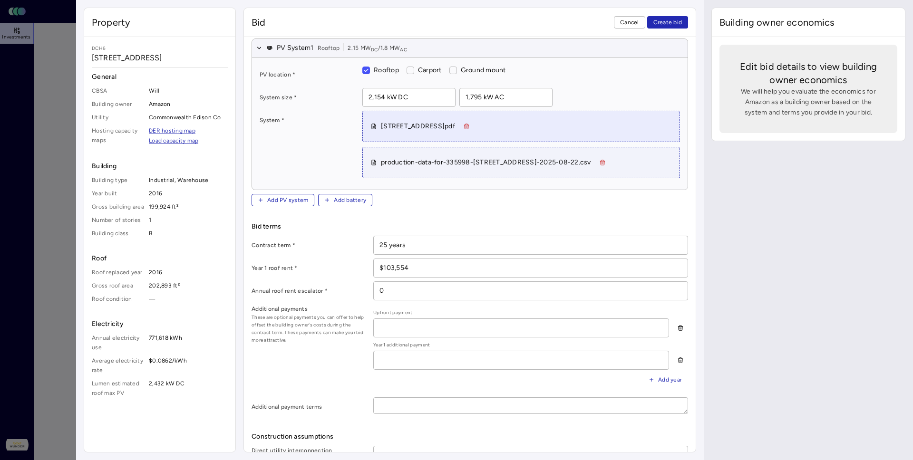
type input "40%"
click at [122, 382] on div "Property DCH6 [STREET_ADDRESS] General CBSA Will Building owner Amazon Utility …" at bounding box center [160, 230] width 152 height 445
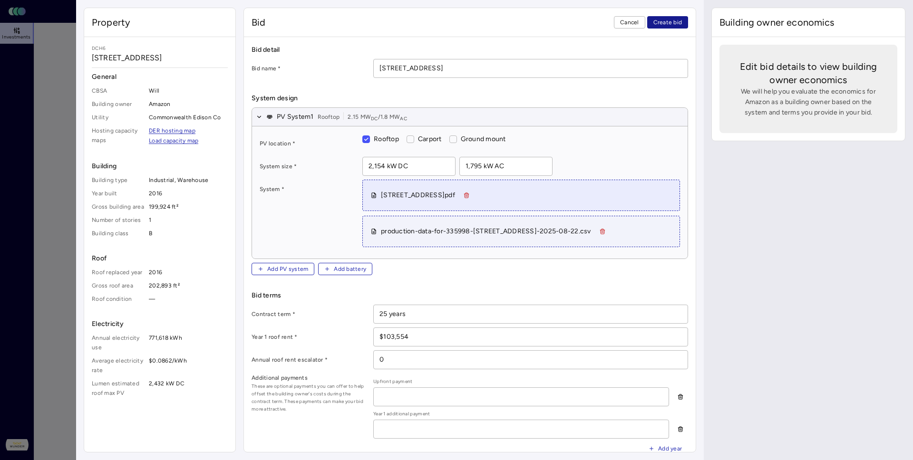
click at [681, 18] on span "Create bid" at bounding box center [667, 23] width 29 height 10
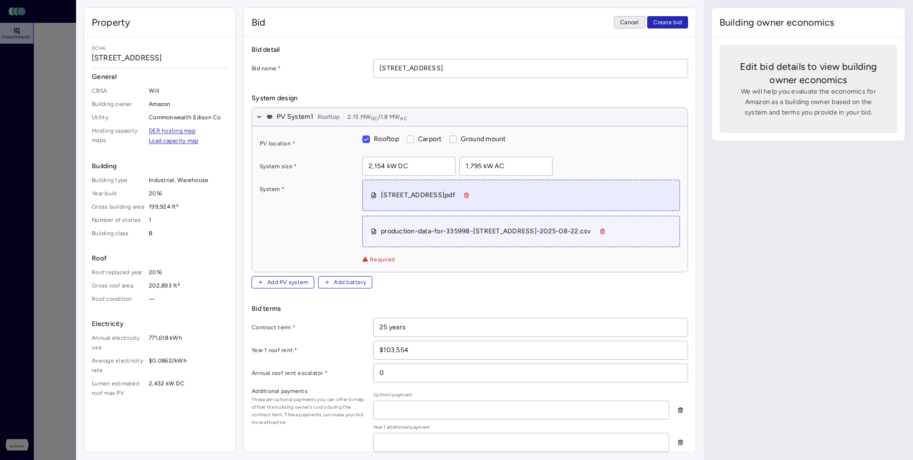
click at [645, 16] on button "Cancel" at bounding box center [629, 22] width 31 height 12
